Goal: Task Accomplishment & Management: Complete application form

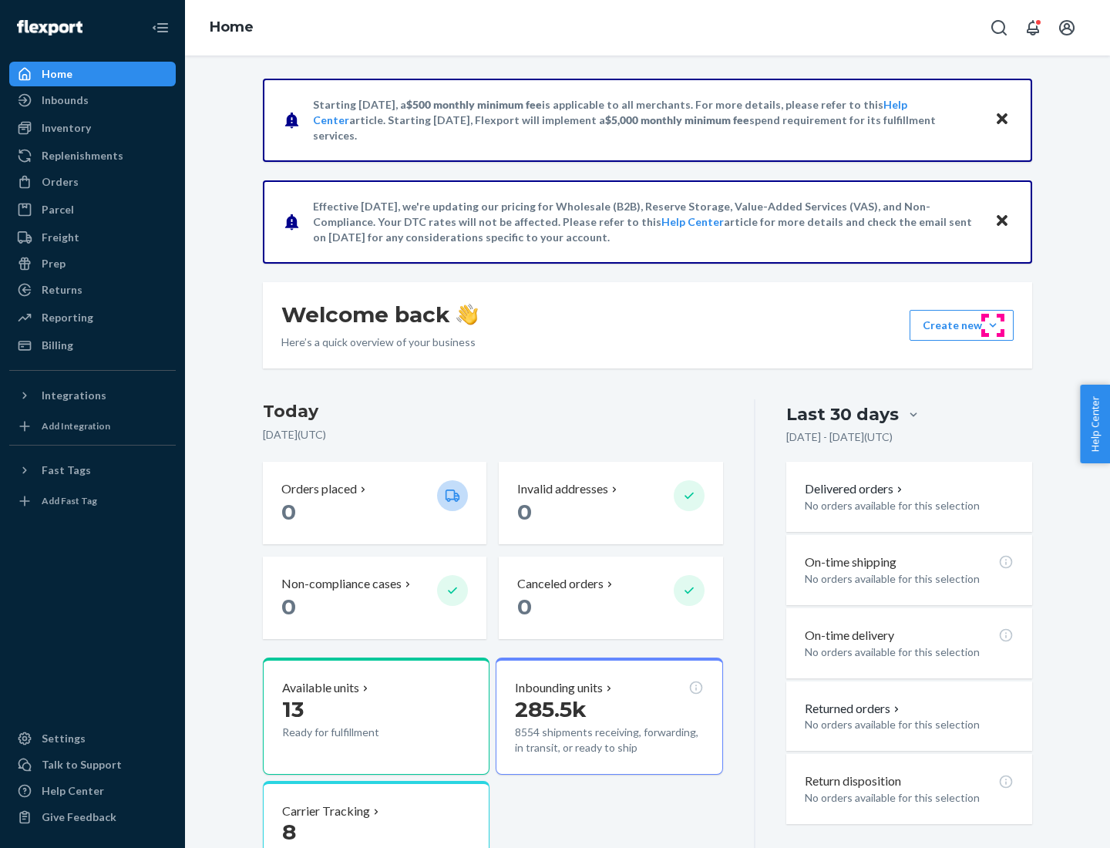
click at [993, 325] on button "Create new Create new inbound Create new order Create new product" at bounding box center [961, 325] width 104 height 31
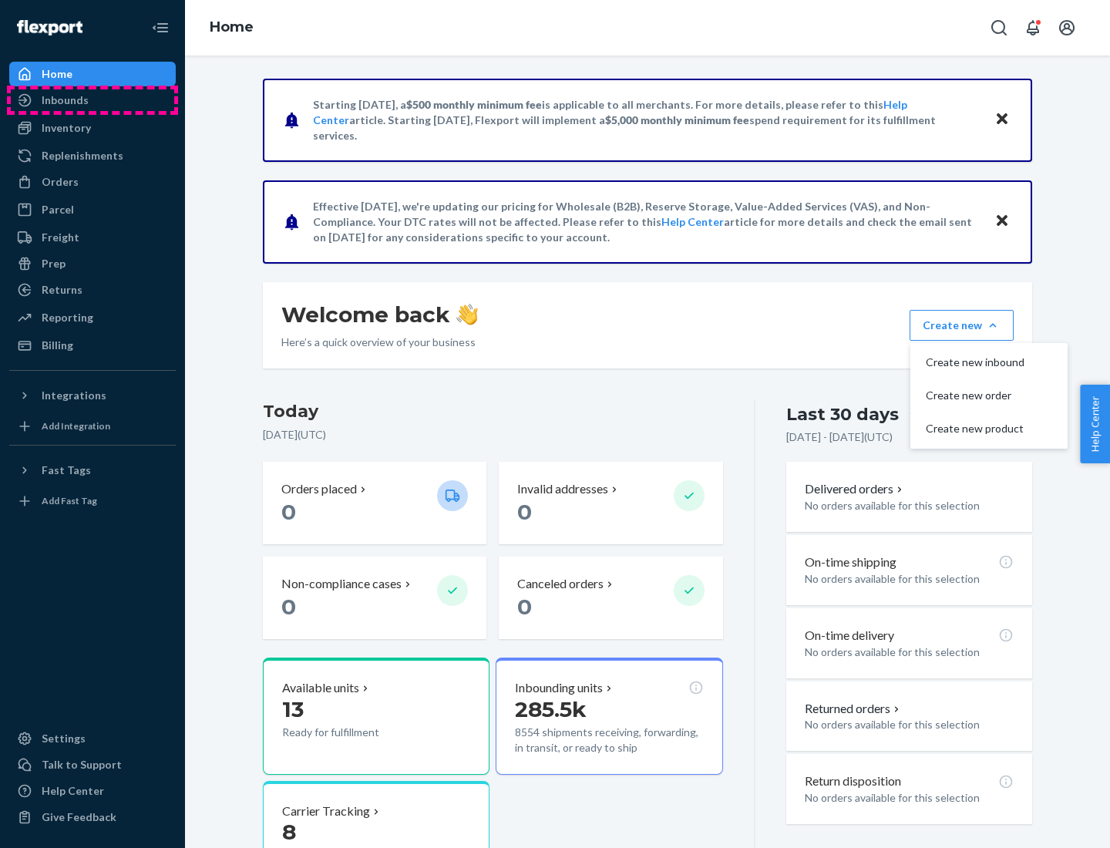
click at [92, 100] on div "Inbounds" at bounding box center [92, 100] width 163 height 22
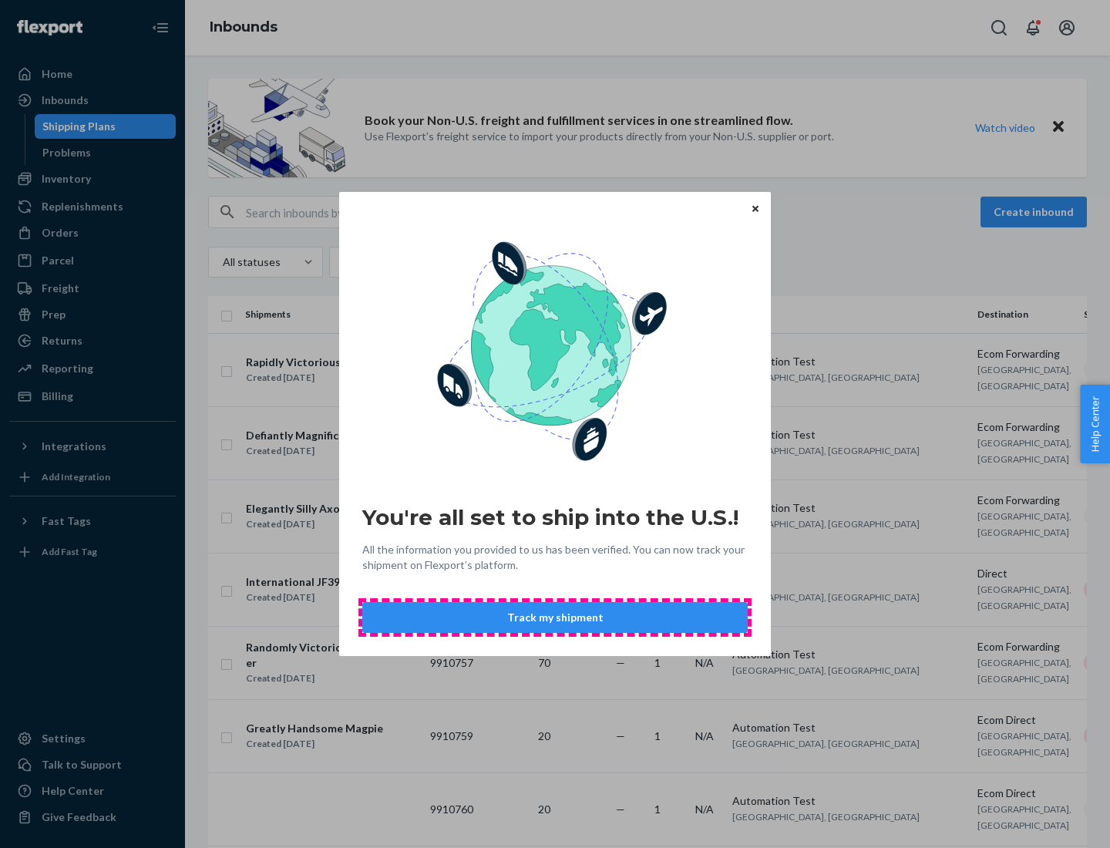
click at [555, 617] on button "Track my shipment" at bounding box center [554, 617] width 385 height 31
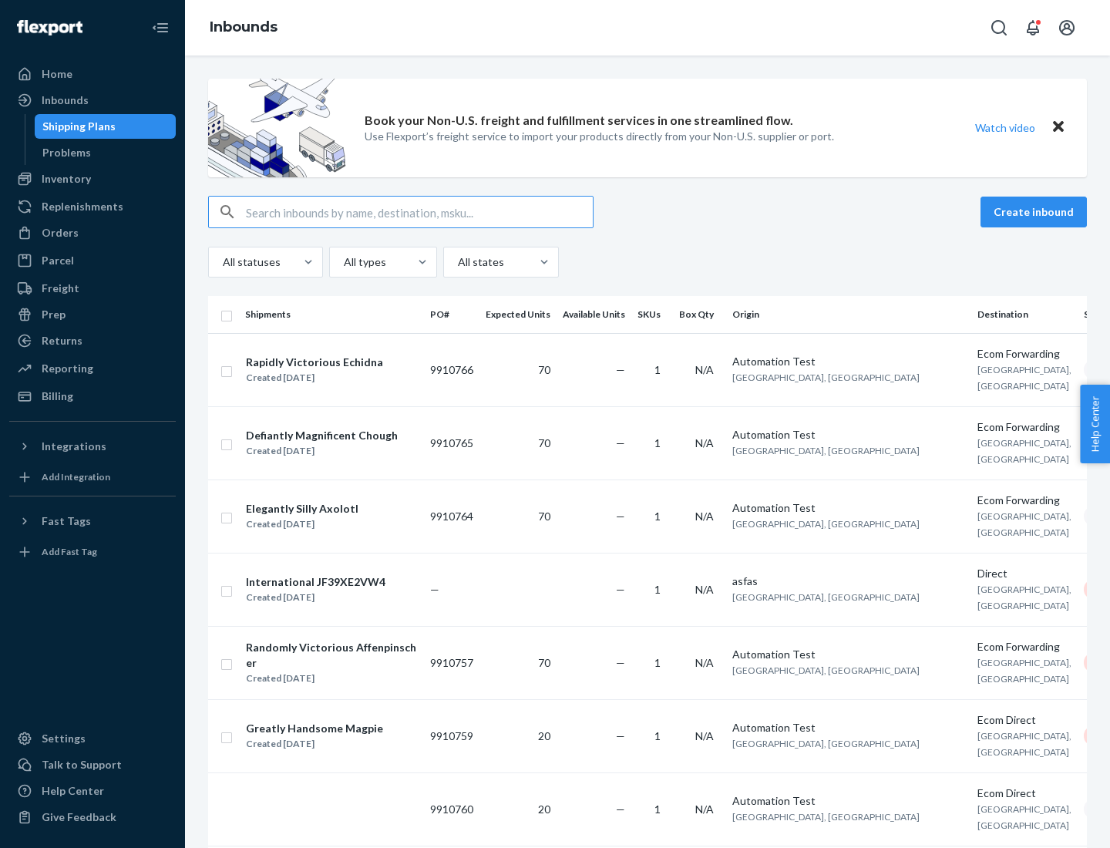
click at [1036, 212] on button "Create inbound" at bounding box center [1033, 212] width 106 height 31
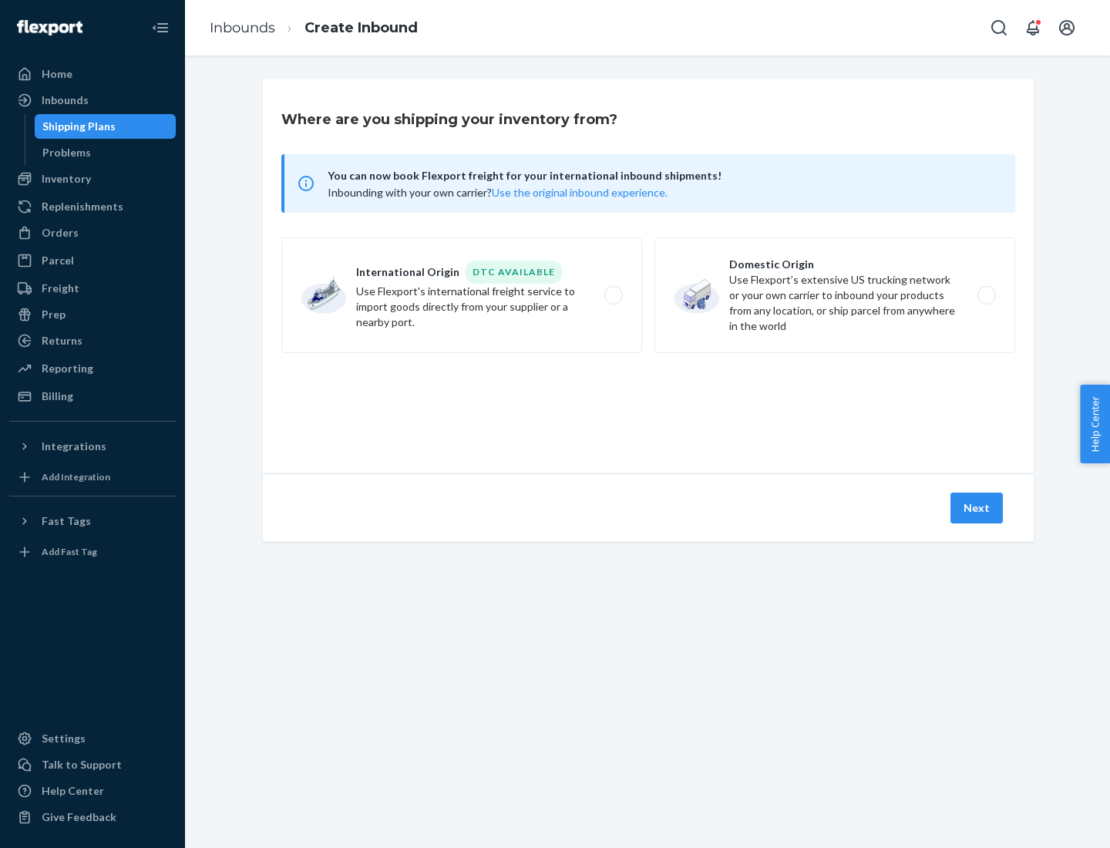
click at [462, 295] on label "International Origin DTC Available Use Flexport's international freight service…" at bounding box center [461, 295] width 361 height 116
click at [613, 295] on input "International Origin DTC Available Use Flexport's international freight service…" at bounding box center [618, 296] width 10 height 10
radio input "true"
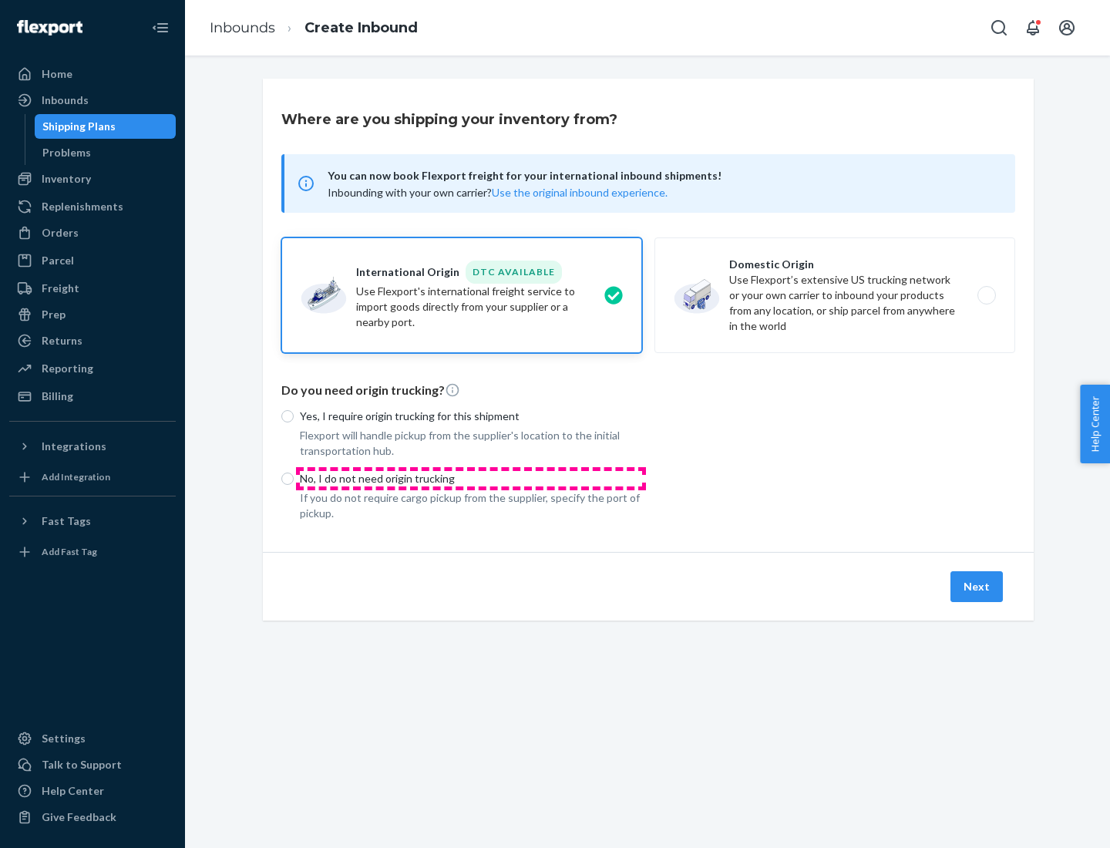
click at [471, 478] on p "No, I do not need origin trucking" at bounding box center [471, 478] width 342 height 15
click at [294, 478] on input "No, I do not need origin trucking" at bounding box center [287, 478] width 12 height 12
radio input "true"
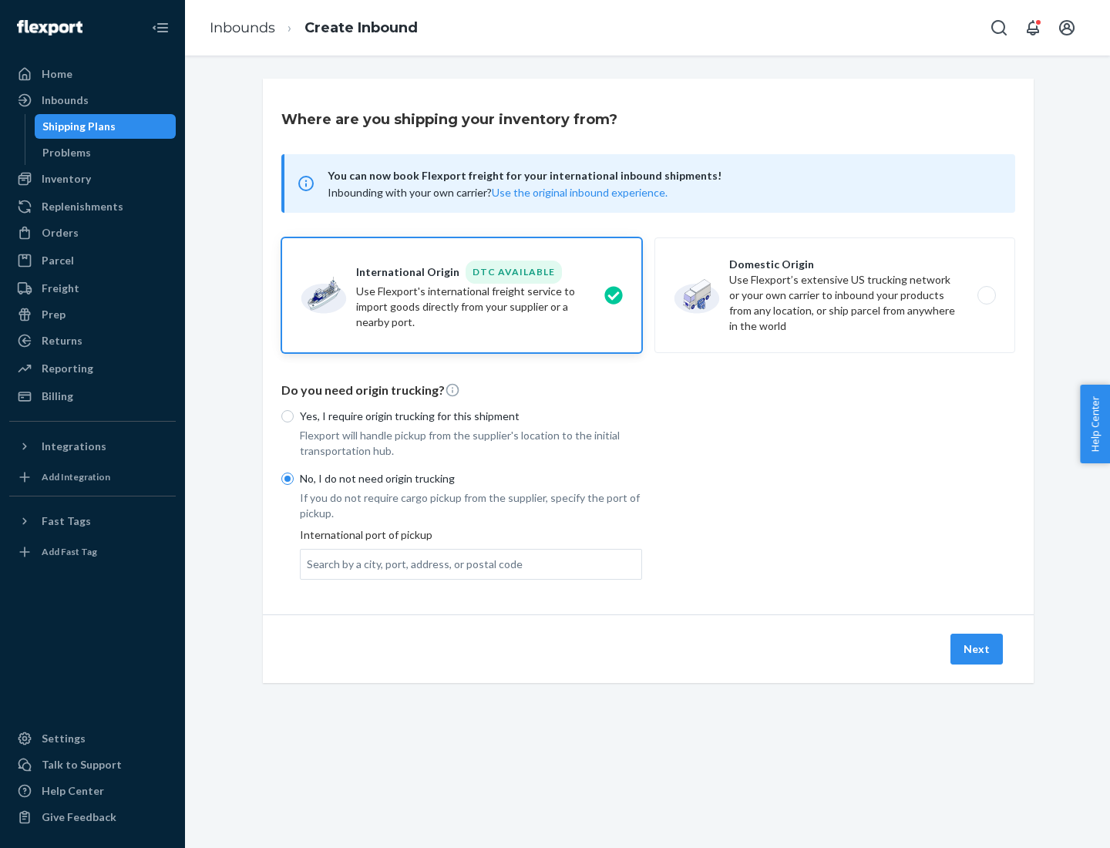
click at [411, 563] on div "Search by a city, port, address, or postal code" at bounding box center [415, 563] width 216 height 15
click at [308, 563] on input "Search by a city, port, address, or postal code" at bounding box center [308, 563] width 2 height 15
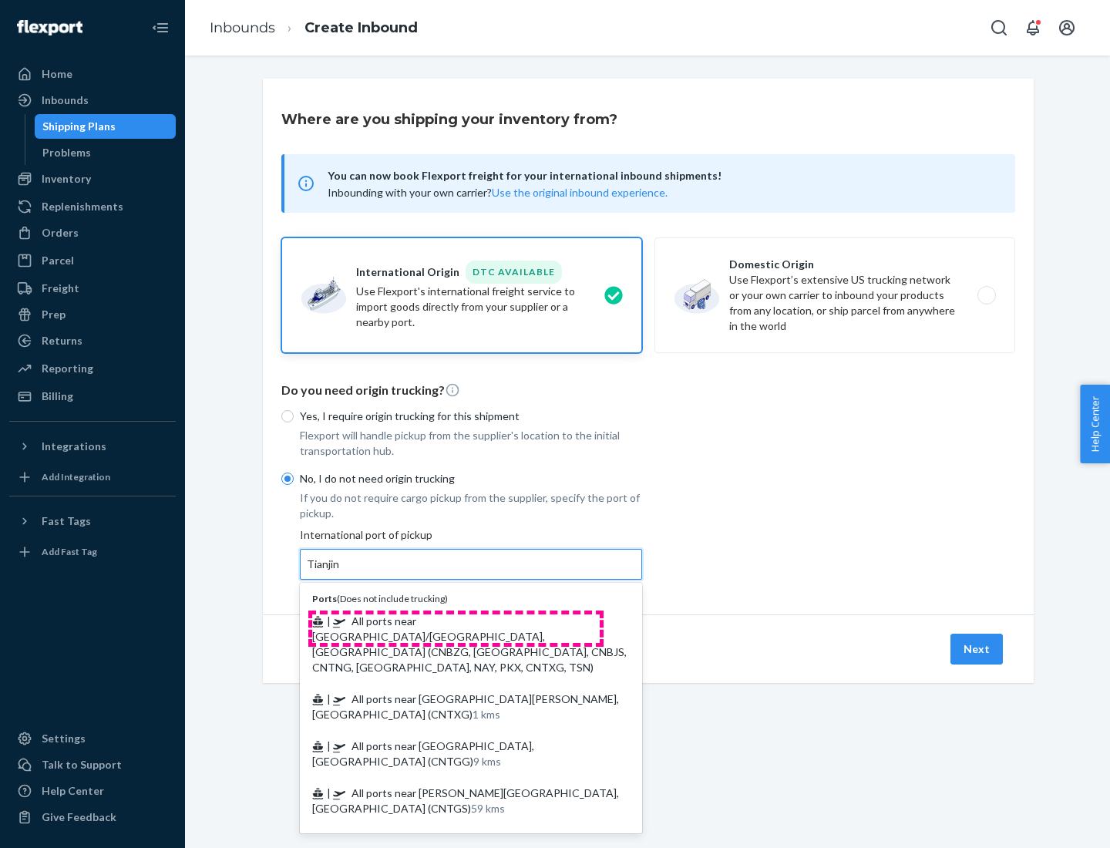
click at [455, 620] on span "| All ports near [GEOGRAPHIC_DATA]/[GEOGRAPHIC_DATA], [GEOGRAPHIC_DATA] (CNBZG,…" at bounding box center [469, 643] width 314 height 59
click at [341, 572] on input "Tianjin" at bounding box center [324, 563] width 34 height 15
type input "All ports near [GEOGRAPHIC_DATA]/[GEOGRAPHIC_DATA], [GEOGRAPHIC_DATA] (CNBZG, […"
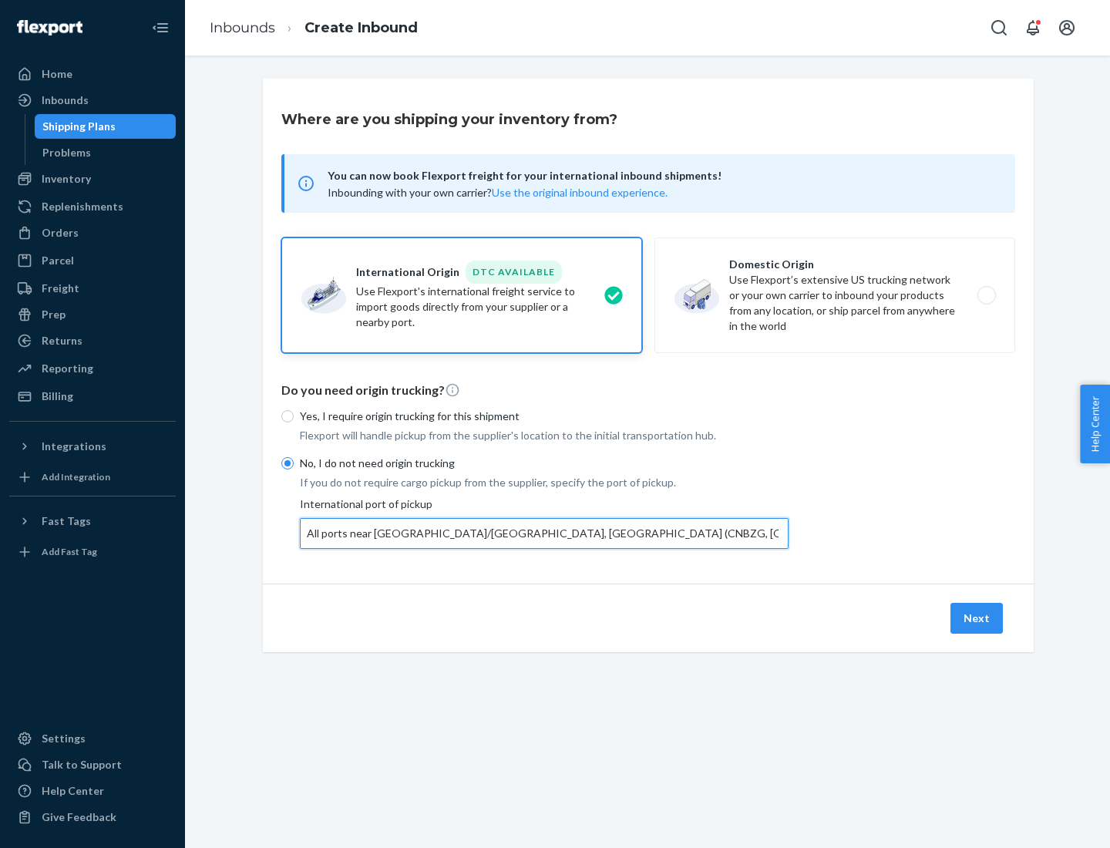
click at [977, 617] on button "Next" at bounding box center [976, 618] width 52 height 31
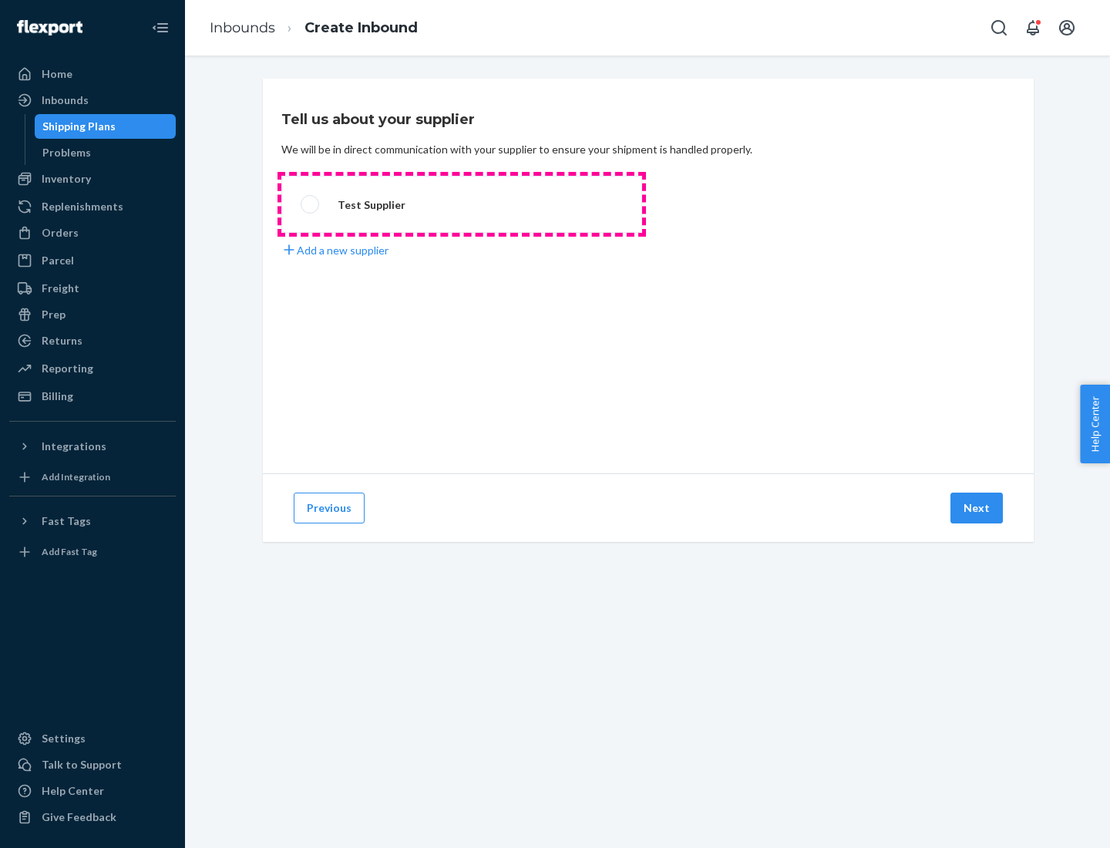
click at [462, 204] on label "Test Supplier" at bounding box center [461, 204] width 361 height 57
click at [311, 204] on input "Test Supplier" at bounding box center [306, 205] width 10 height 10
radio input "true"
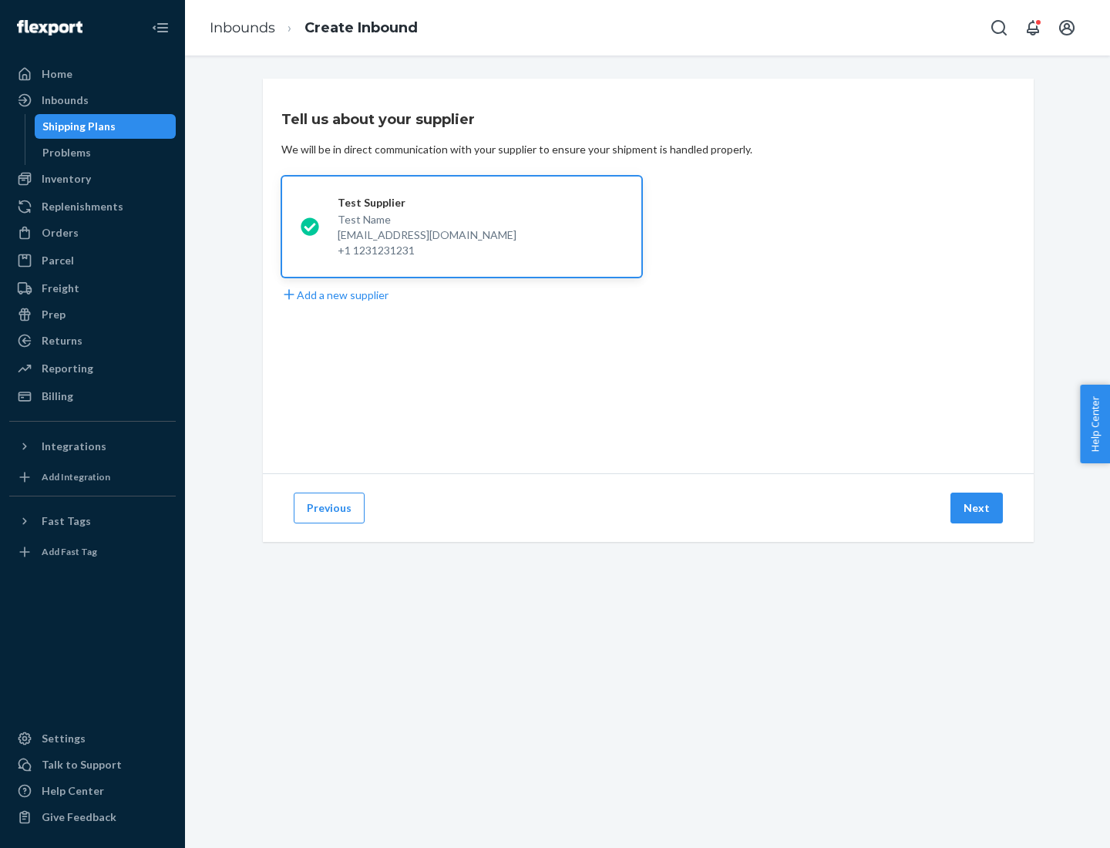
click at [977, 508] on button "Next" at bounding box center [976, 507] width 52 height 31
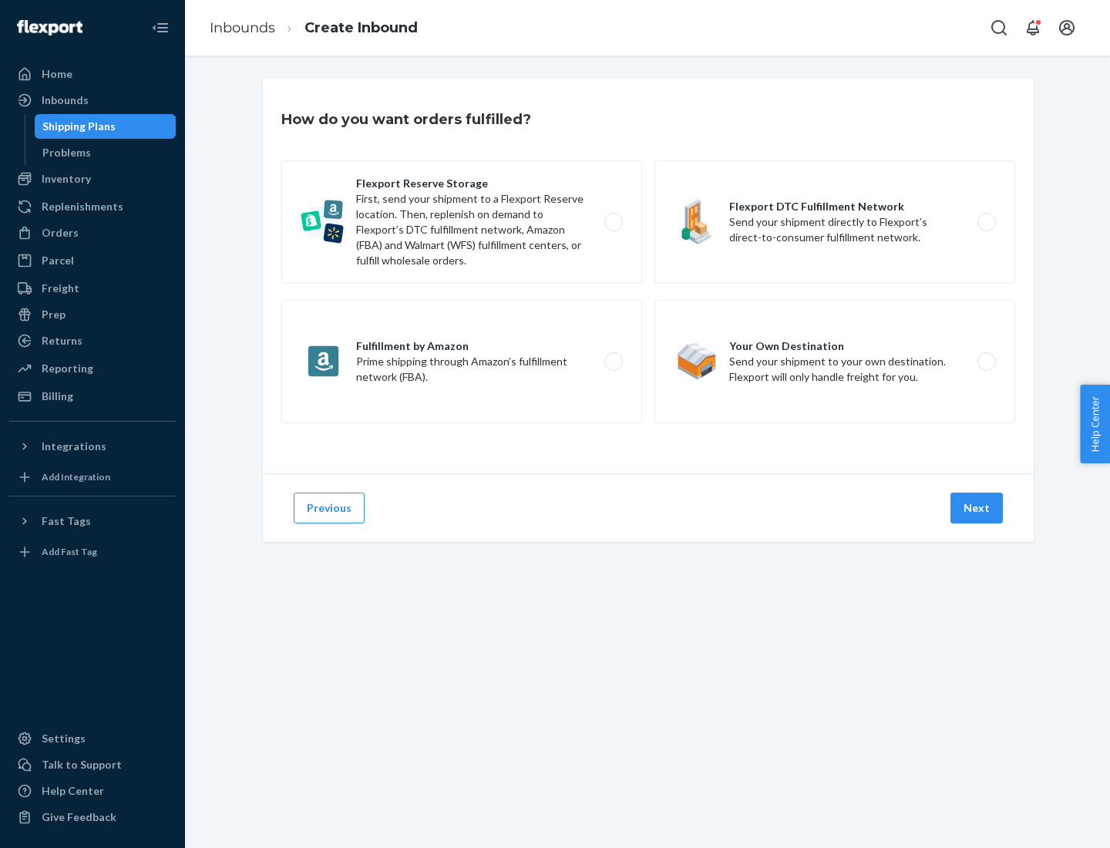
click at [462, 222] on label "Flexport Reserve Storage First, send your shipment to a Flexport Reserve locati…" at bounding box center [461, 221] width 361 height 123
click at [613, 222] on input "Flexport Reserve Storage First, send your shipment to a Flexport Reserve locati…" at bounding box center [618, 222] width 10 height 10
radio input "true"
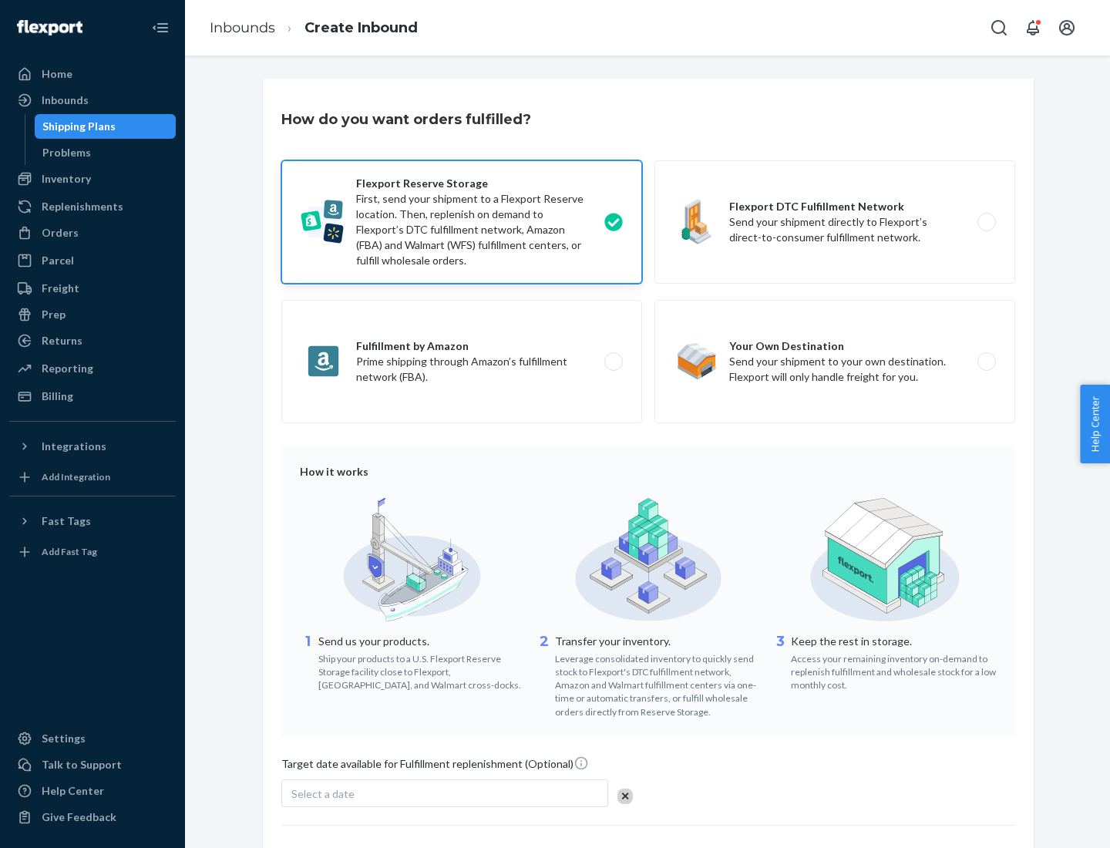
scroll to position [126, 0]
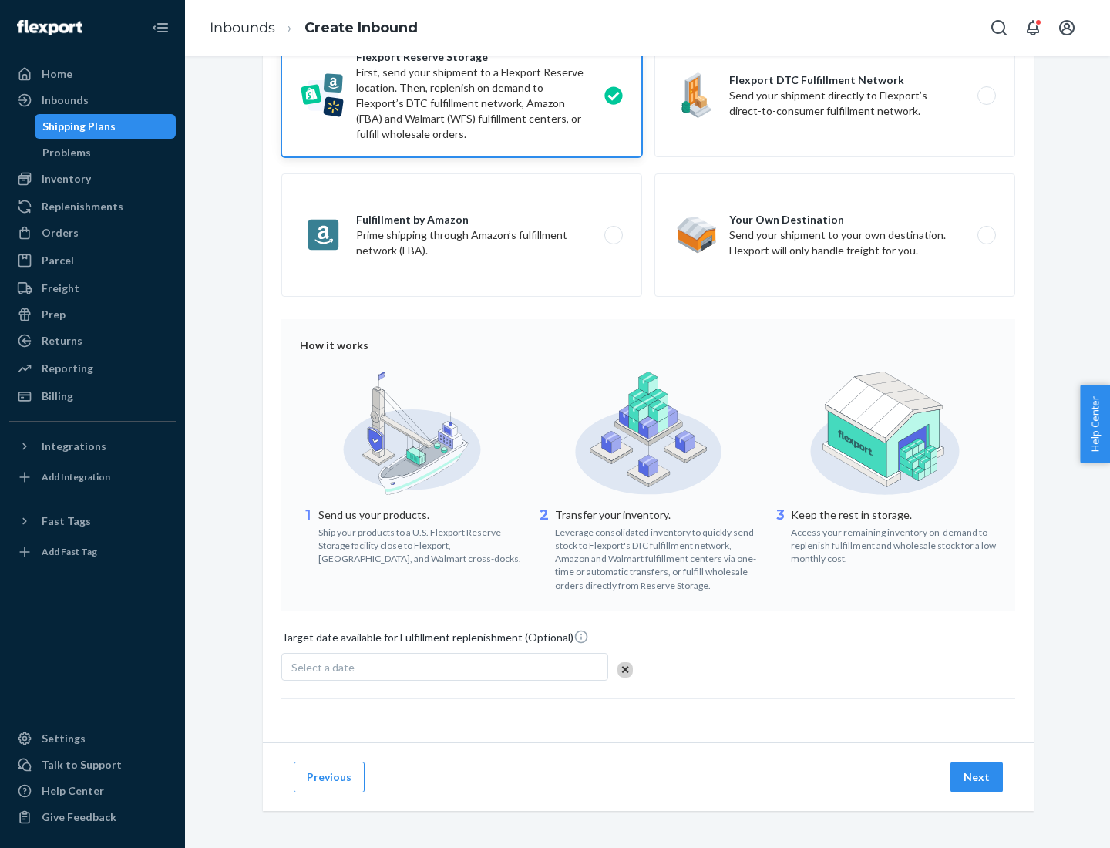
click at [977, 776] on button "Next" at bounding box center [976, 776] width 52 height 31
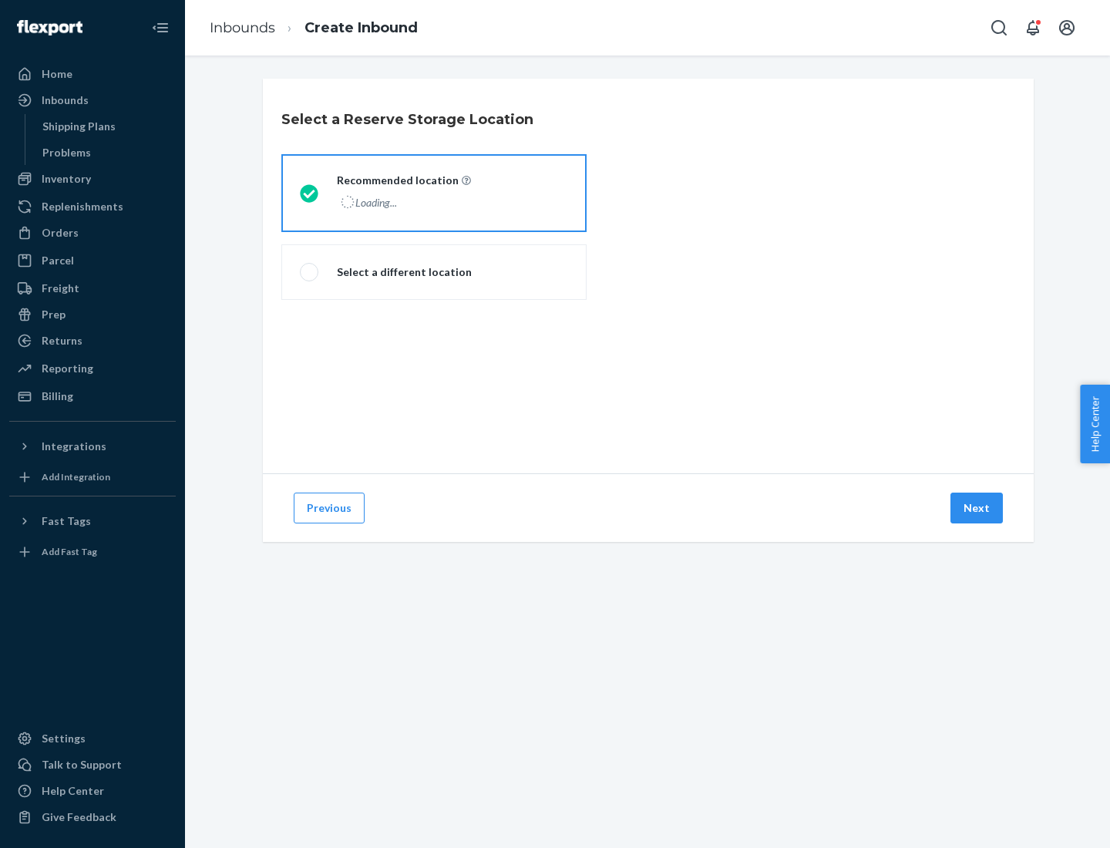
click at [434, 193] on div "Loading..." at bounding box center [402, 202] width 131 height 22
click at [310, 193] on input "Recommended location Loading..." at bounding box center [305, 193] width 10 height 10
click at [977, 508] on button "Next" at bounding box center [976, 507] width 52 height 31
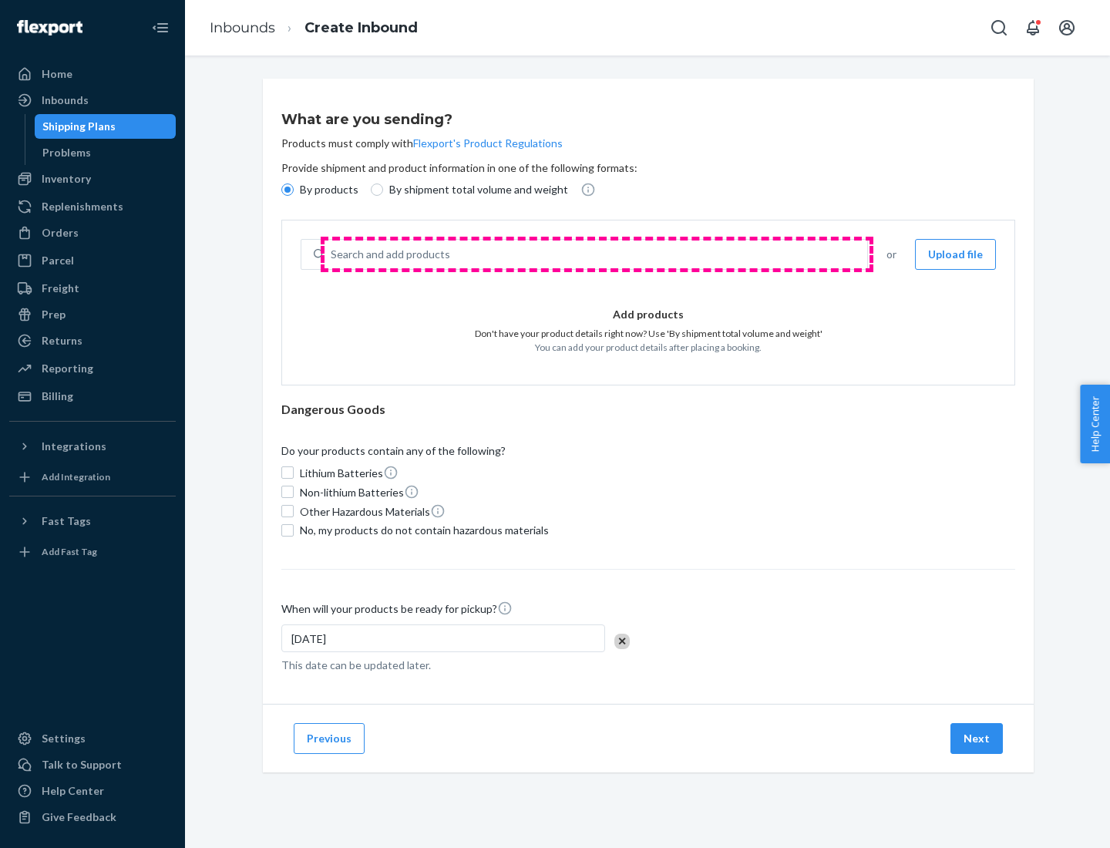
click at [596, 254] on div "Search and add products" at bounding box center [595, 254] width 542 height 28
click at [332, 254] on input "Search and add products" at bounding box center [332, 254] width 2 height 15
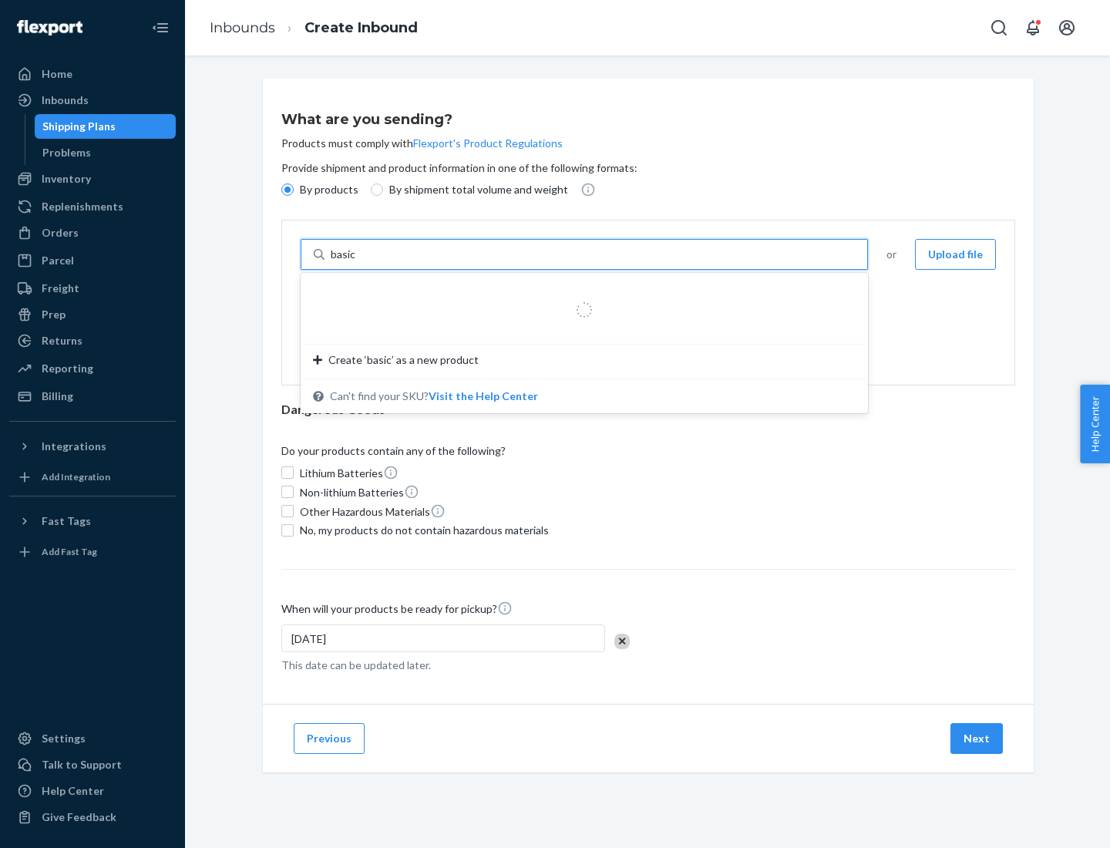
type input "basic"
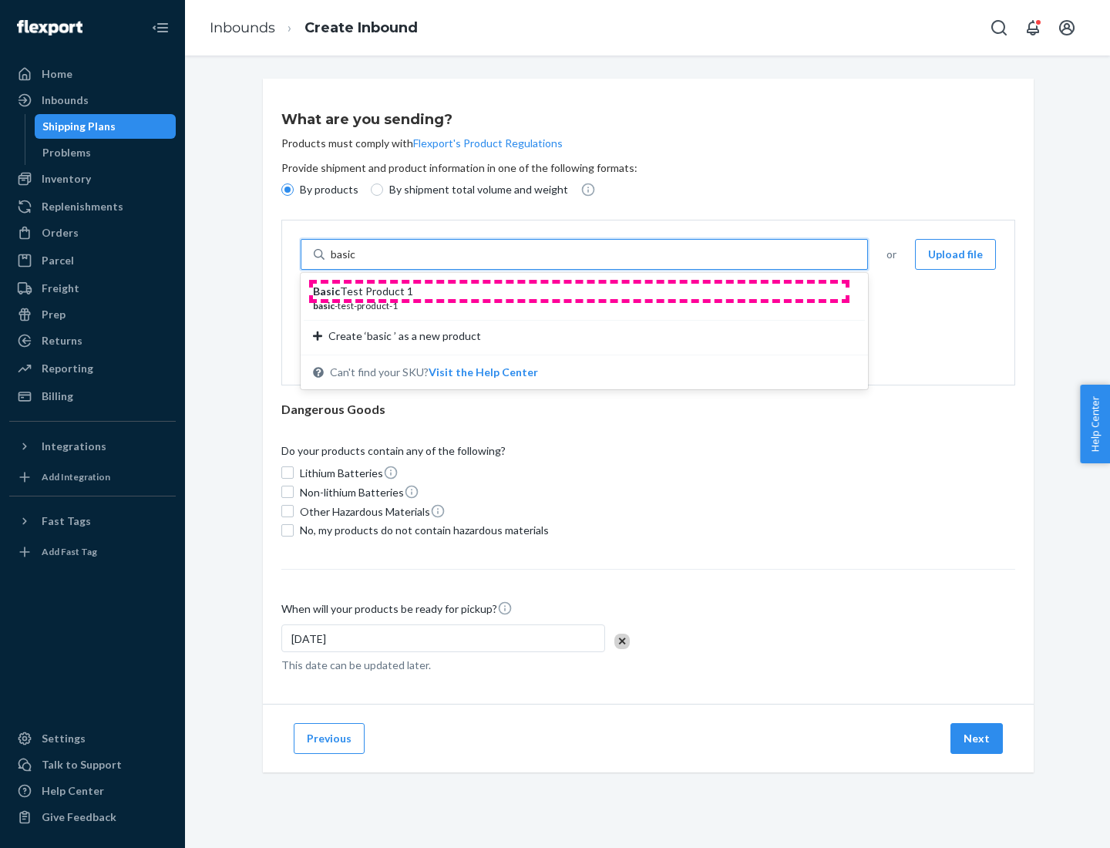
click at [579, 291] on div "Basic Test Product 1" at bounding box center [578, 291] width 530 height 15
click at [358, 262] on input "basic" at bounding box center [345, 254] width 28 height 15
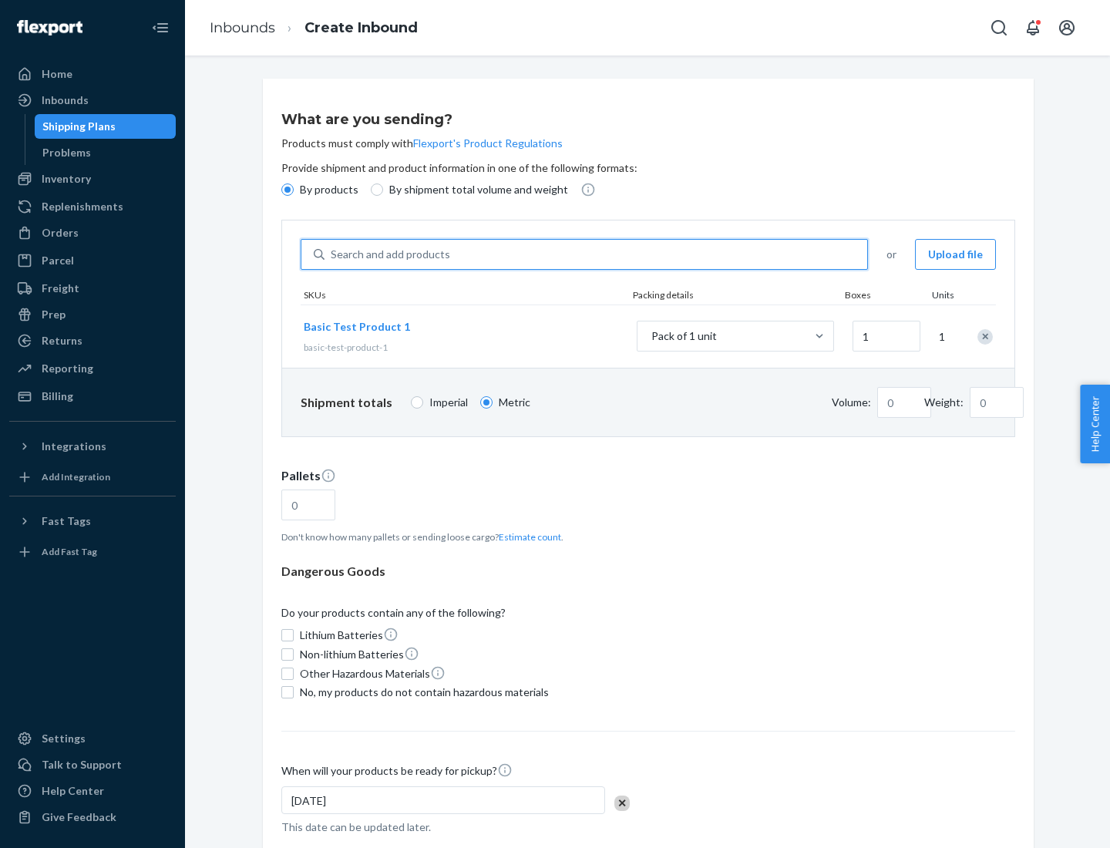
type input "1"
type input "1.09"
type input "3.27"
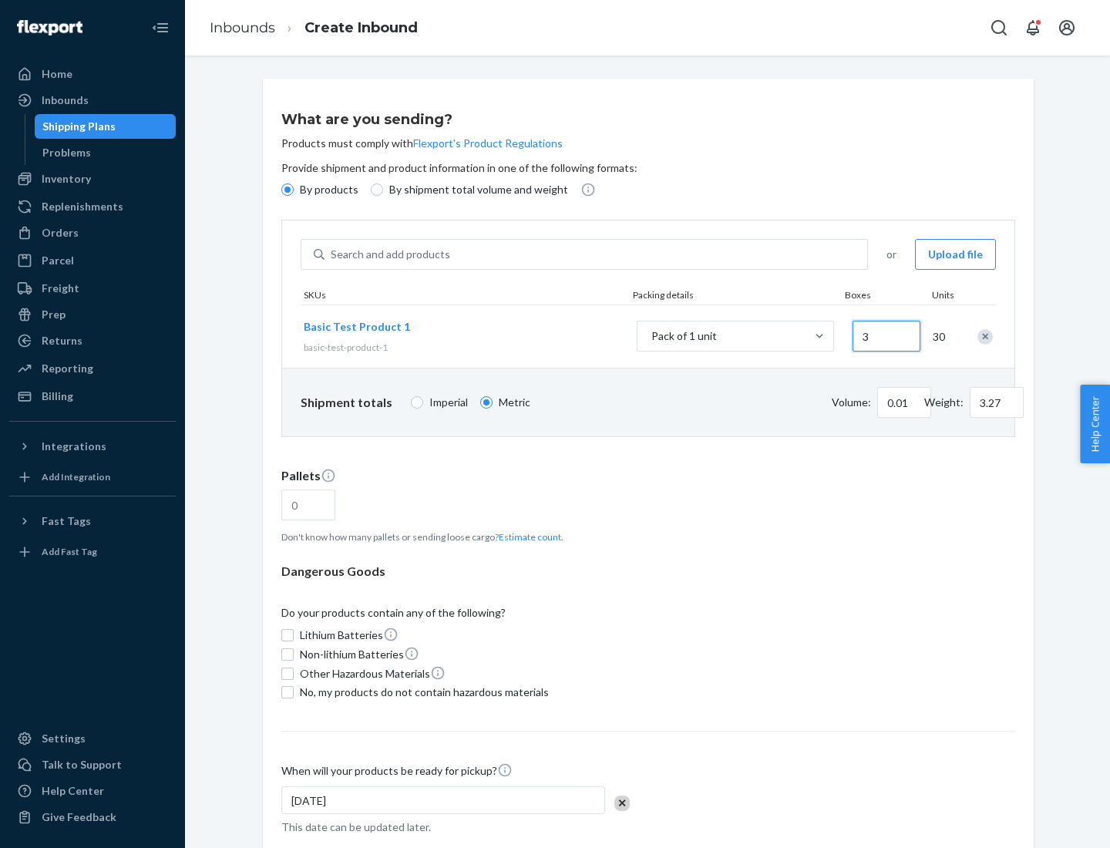
type input "30"
type input "0.01"
type input "32.66"
type input "300"
type input "0.07"
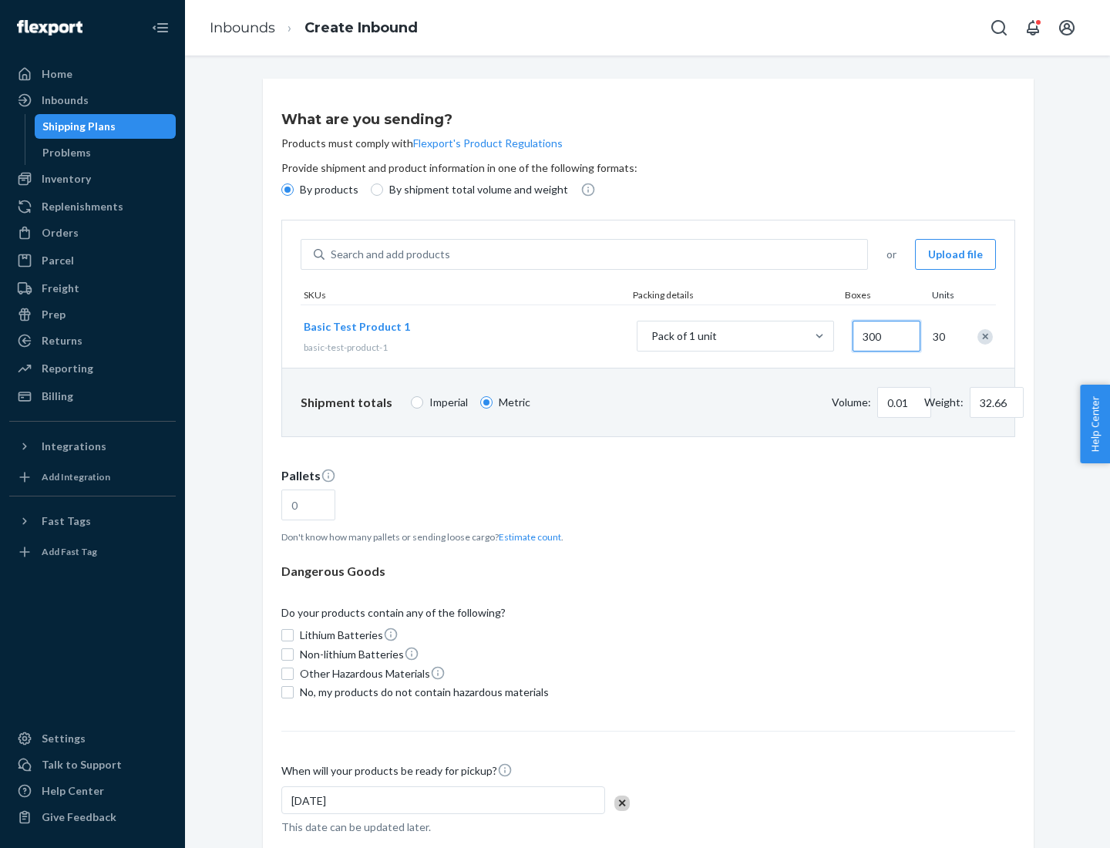
type input "326.59"
type input "3000"
type input "0.68"
type input "3265.86"
type input "1.09"
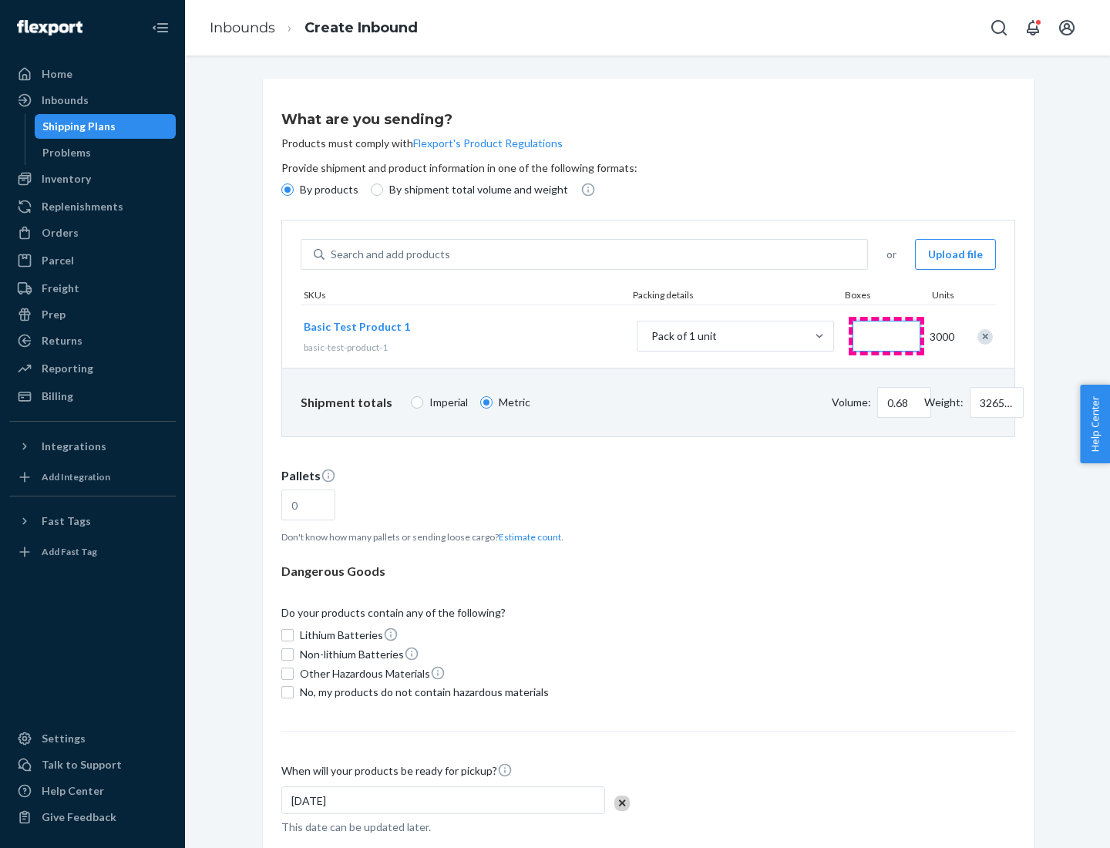
type input "1"
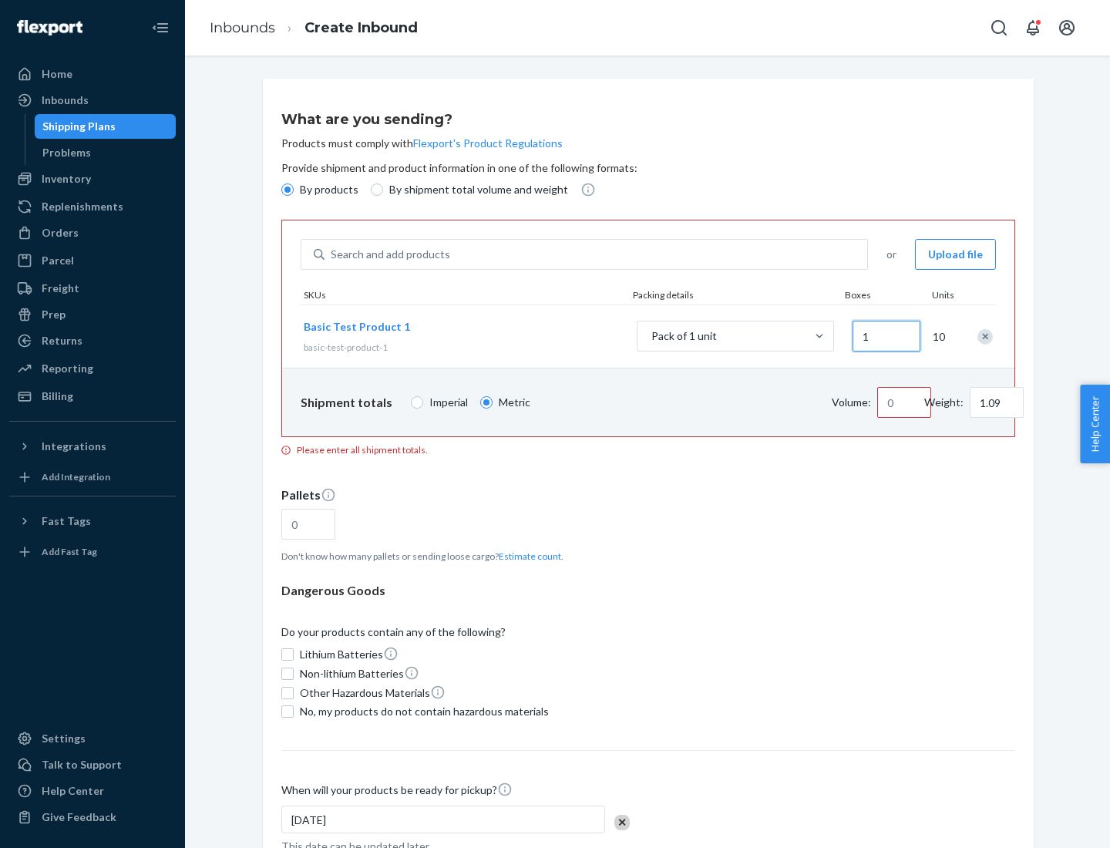
type input "10.89"
type input "10"
type input "0.02"
type input "108.86"
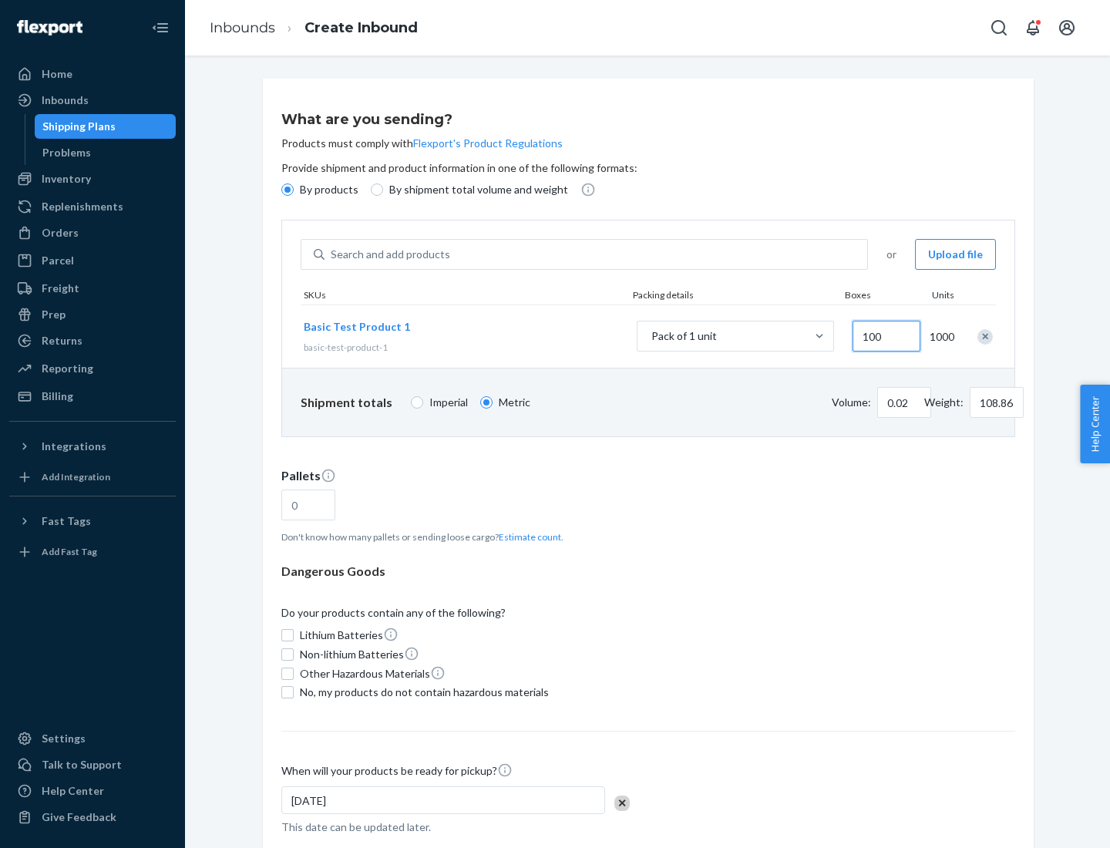
type input "1000"
type input "0.23"
type input "1088.62"
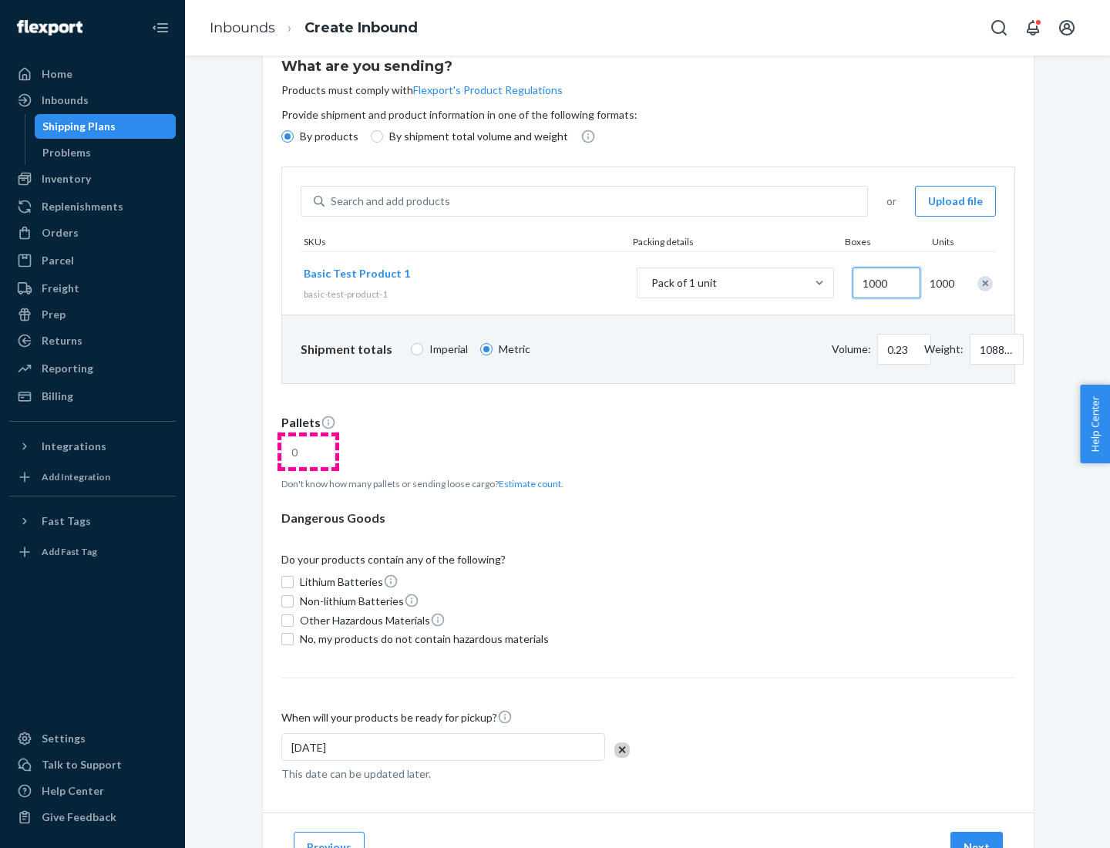
type input "1000"
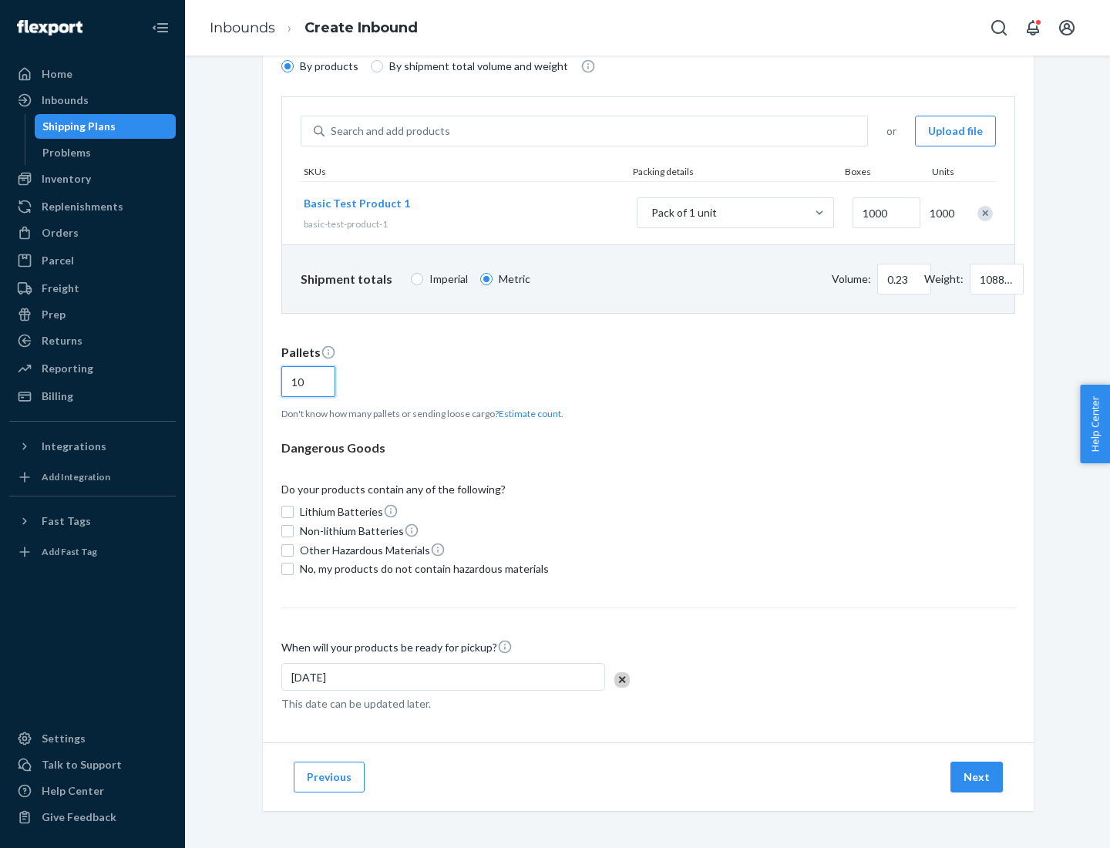
type input "10"
click at [422, 569] on span "No, my products do not contain hazardous materials" at bounding box center [424, 568] width 249 height 15
click at [294, 569] on input "No, my products do not contain hazardous materials" at bounding box center [287, 569] width 12 height 12
checkbox input "true"
click at [977, 777] on button "Next" at bounding box center [976, 776] width 52 height 31
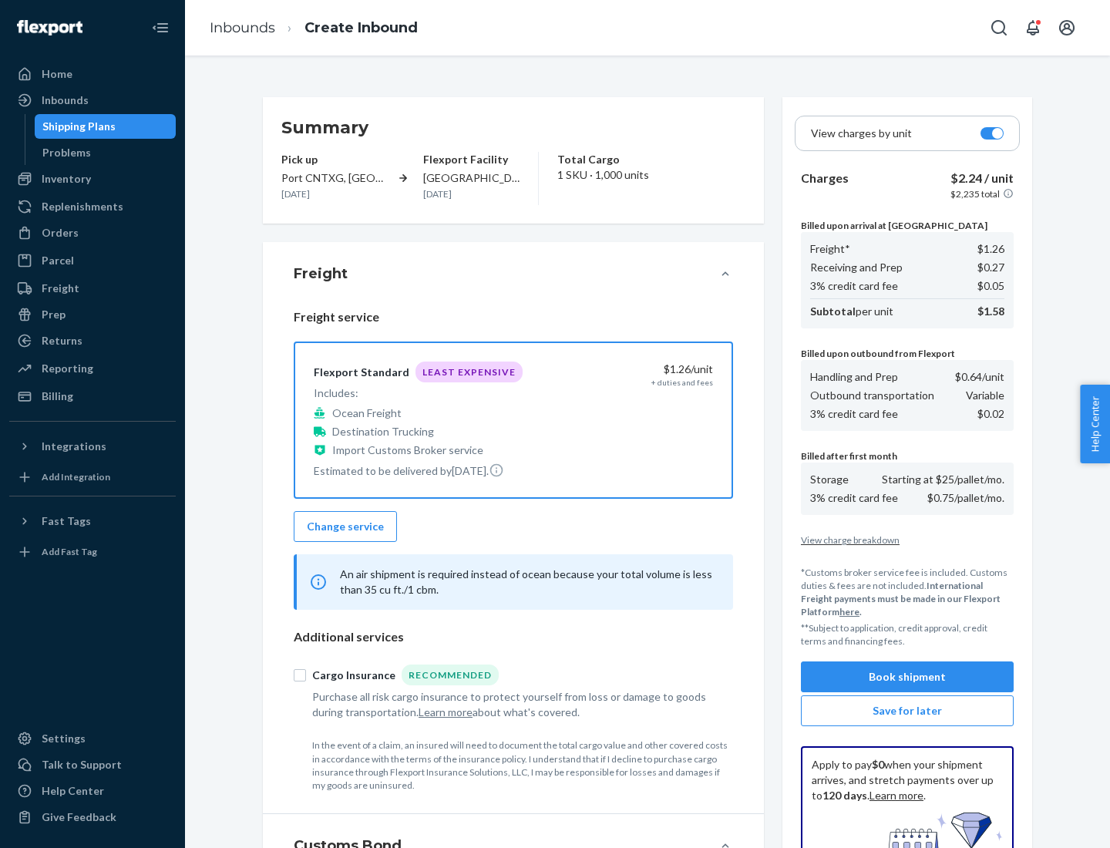
scroll to position [225, 0]
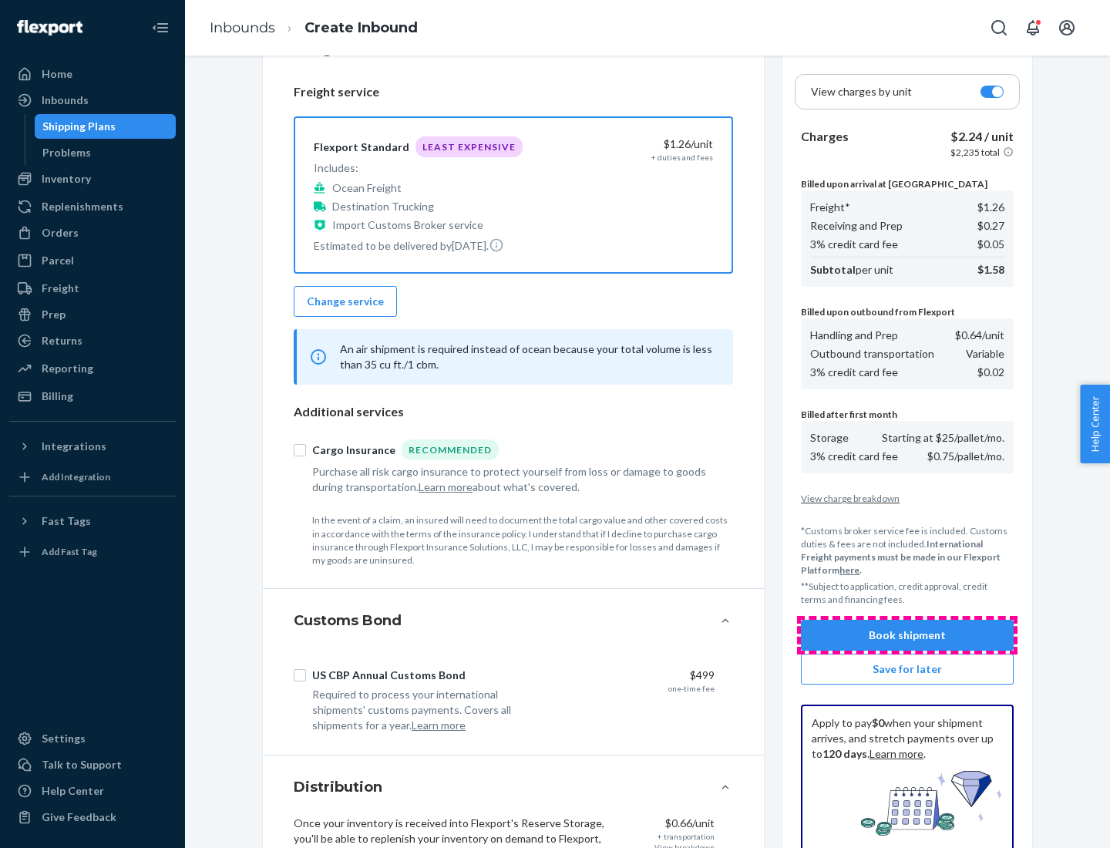
click at [907, 635] on button "Book shipment" at bounding box center [907, 635] width 213 height 31
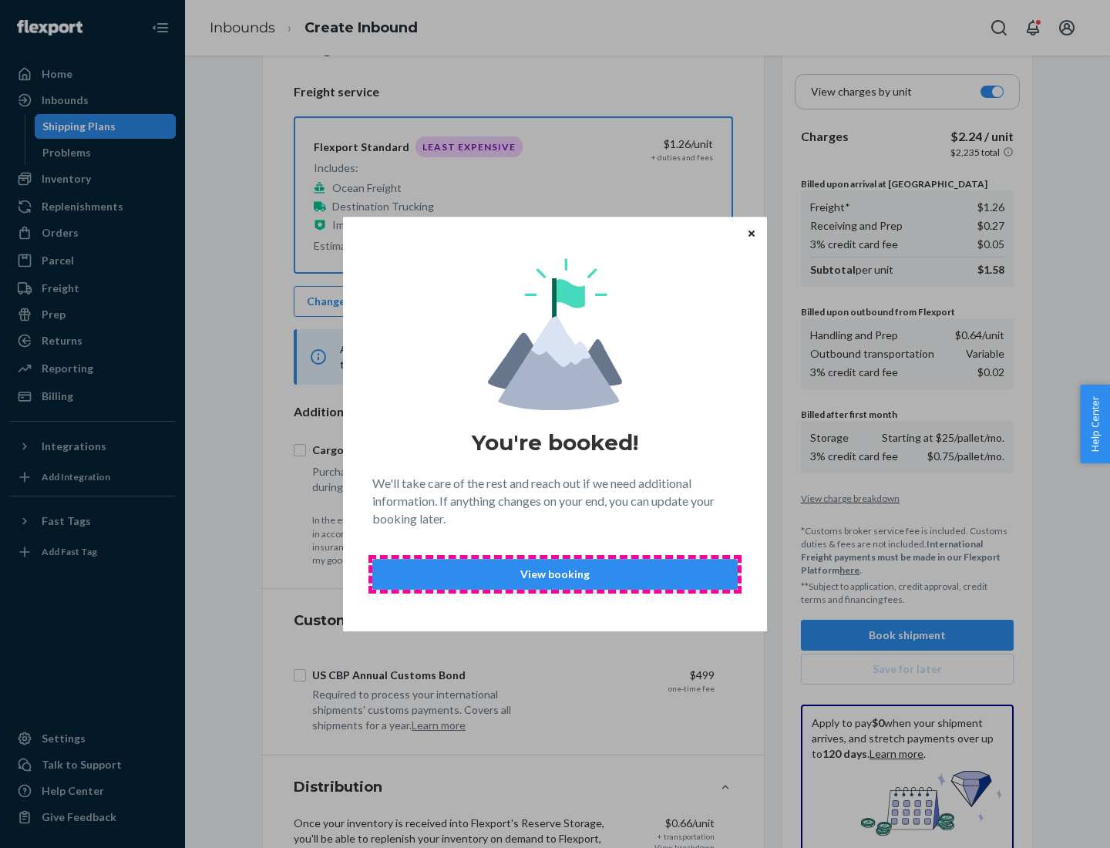
click at [555, 573] on p "View booking" at bounding box center [554, 573] width 339 height 15
